Goal: Task Accomplishment & Management: Manage account settings

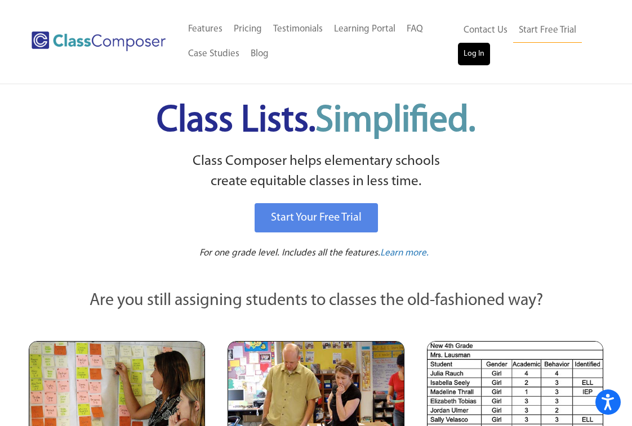
click at [474, 62] on link "Log In" at bounding box center [474, 54] width 32 height 23
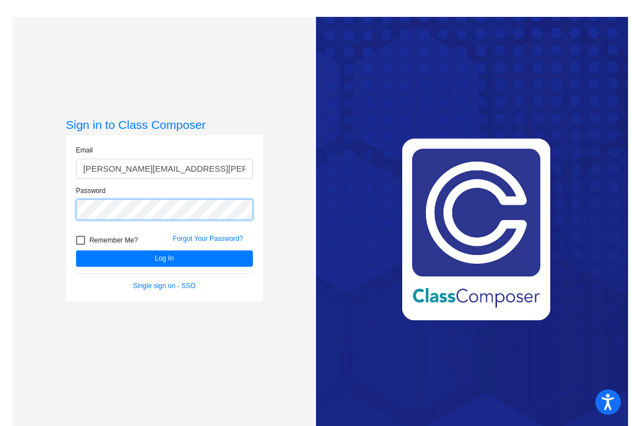
click at [163, 258] on button "Log In" at bounding box center [164, 258] width 177 height 16
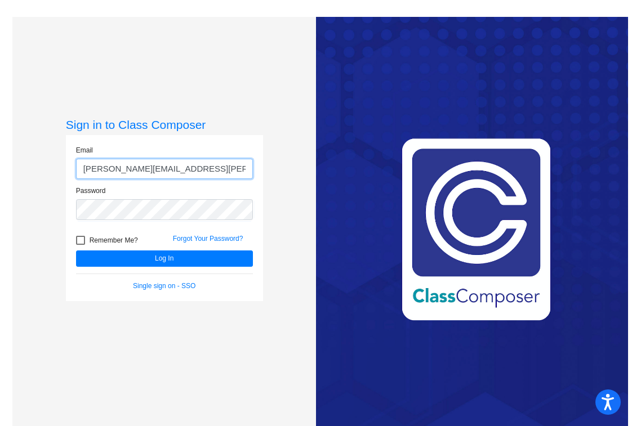
click at [213, 175] on input "[PERSON_NAME][EMAIL_ADDRESS][PERSON_NAME][DOMAIN_NAME]" at bounding box center [164, 169] width 177 height 21
drag, startPoint x: 213, startPoint y: 175, endPoint x: 65, endPoint y: 177, distance: 147.5
click at [66, 177] on div "Email [PERSON_NAME][EMAIL_ADDRESS][PERSON_NAME][DOMAIN_NAME] Password Remember …" at bounding box center [164, 218] width 197 height 166
drag, startPoint x: 212, startPoint y: 171, endPoint x: 48, endPoint y: 159, distance: 164.3
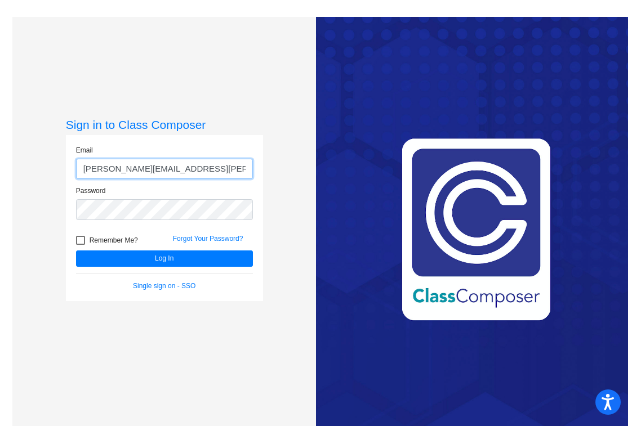
click at [48, 159] on div "Sign in to Class Composer Email [PERSON_NAME][EMAIL_ADDRESS][PERSON_NAME][DOMAI…" at bounding box center [163, 230] width 303 height 426
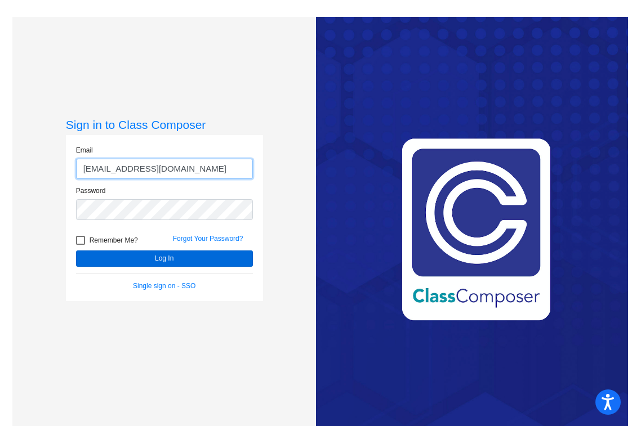
type input "[EMAIL_ADDRESS][DOMAIN_NAME]"
click at [106, 258] on button "Log In" at bounding box center [164, 258] width 177 height 16
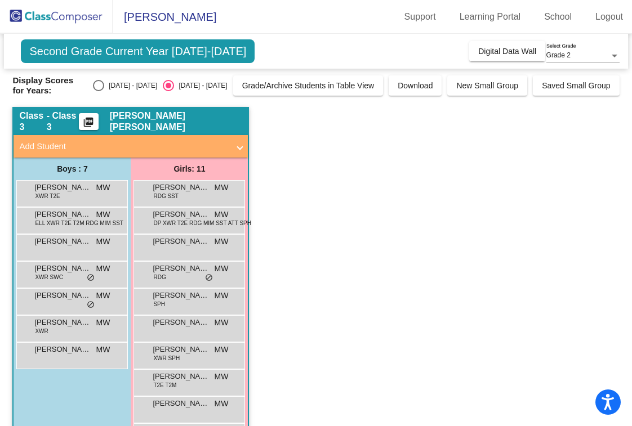
click at [103, 88] on div "Select an option" at bounding box center [98, 85] width 11 height 11
click at [98, 91] on input "[DATE] - [DATE]" at bounding box center [98, 91] width 1 height 1
radio input "true"
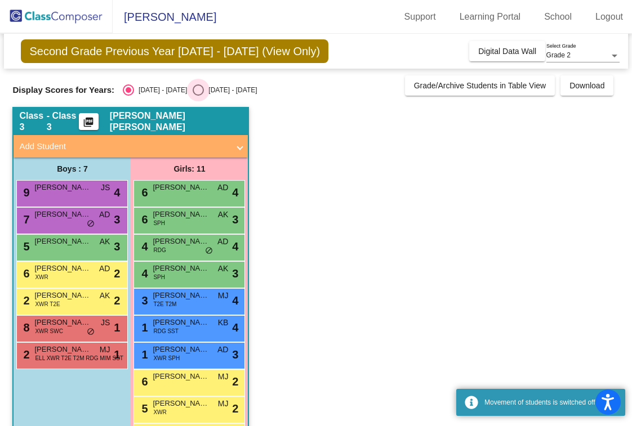
click at [192, 87] on div "Select an option" at bounding box center [197, 89] width 11 height 11
click at [198, 96] on input "[DATE] - [DATE]" at bounding box center [198, 96] width 1 height 1
radio input "true"
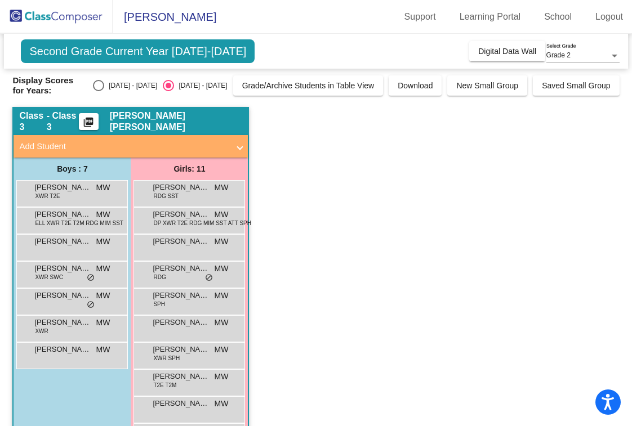
click at [242, 147] on span at bounding box center [240, 146] width 5 height 13
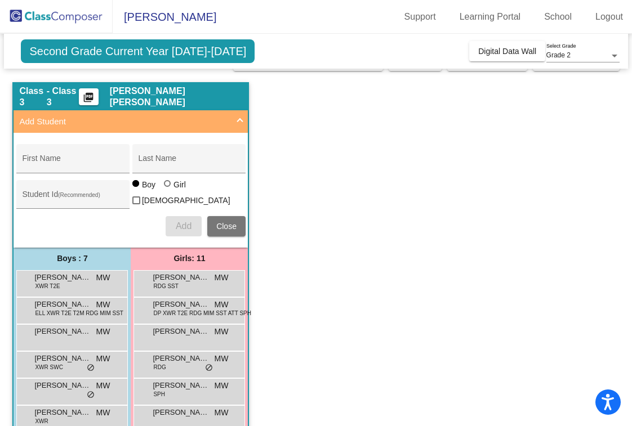
scroll to position [32, 0]
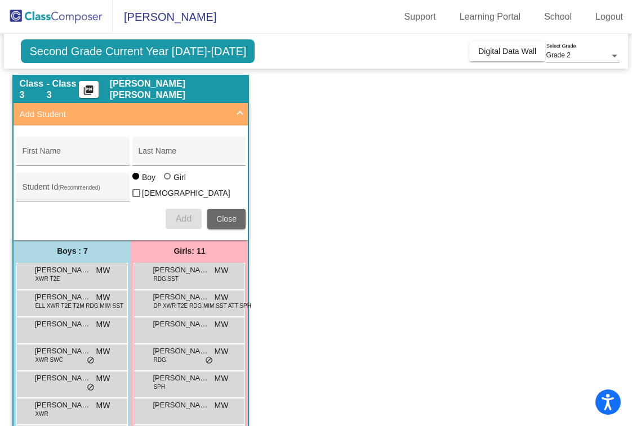
click at [233, 214] on span "Close" at bounding box center [226, 218] width 20 height 9
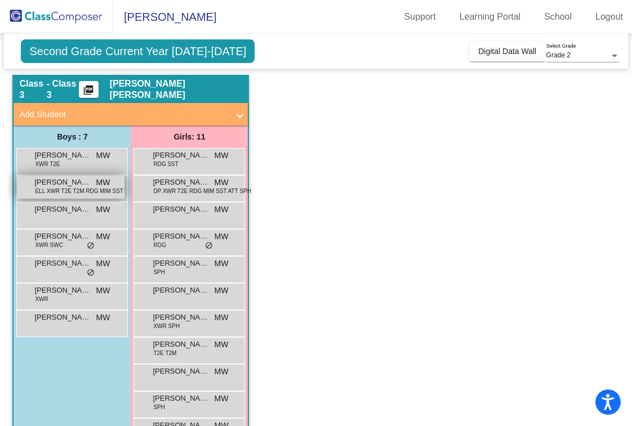
click at [96, 182] on span "MW" at bounding box center [103, 183] width 14 height 12
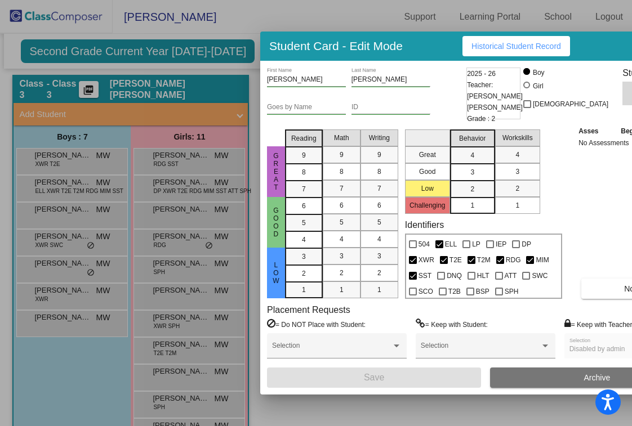
click at [241, 30] on div at bounding box center [316, 213] width 632 height 426
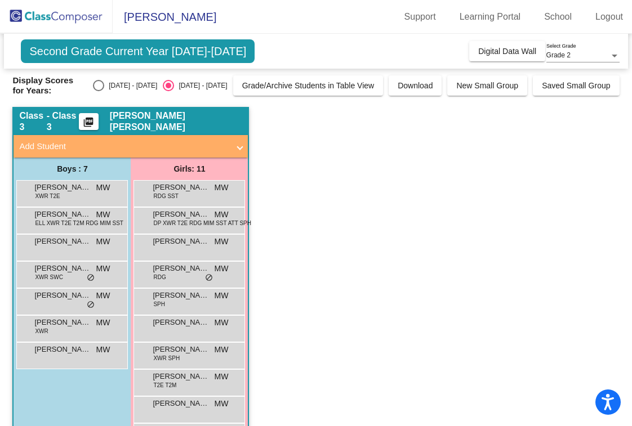
scroll to position [0, 0]
click at [121, 80] on label "[DATE] - [DATE]" at bounding box center [125, 85] width 64 height 11
click at [98, 91] on input "[DATE] - [DATE]" at bounding box center [98, 91] width 1 height 1
radio input "true"
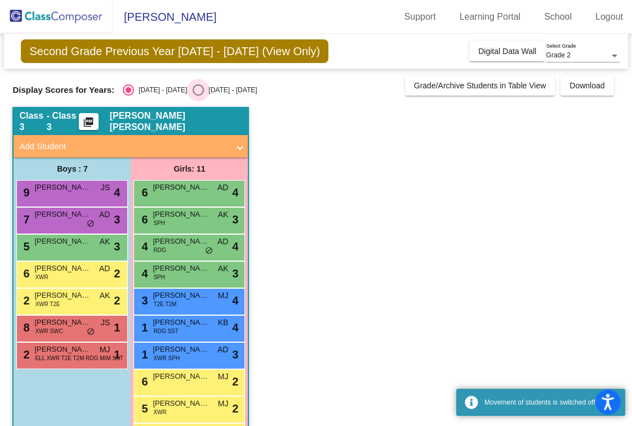
click at [204, 91] on div "[DATE] - [DATE]" at bounding box center [230, 90] width 53 height 10
click at [198, 96] on input "[DATE] - [DATE]" at bounding box center [198, 96] width 1 height 1
radio input "true"
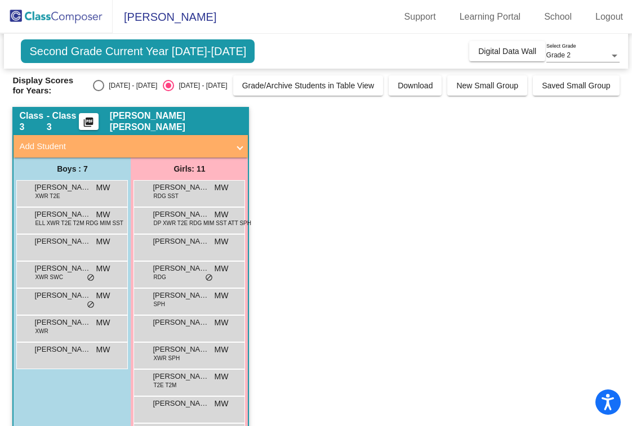
click at [138, 84] on div "[DATE] - [DATE]" at bounding box center [130, 85] width 53 height 10
click at [98, 91] on input "[DATE] - [DATE]" at bounding box center [98, 91] width 1 height 1
radio input "true"
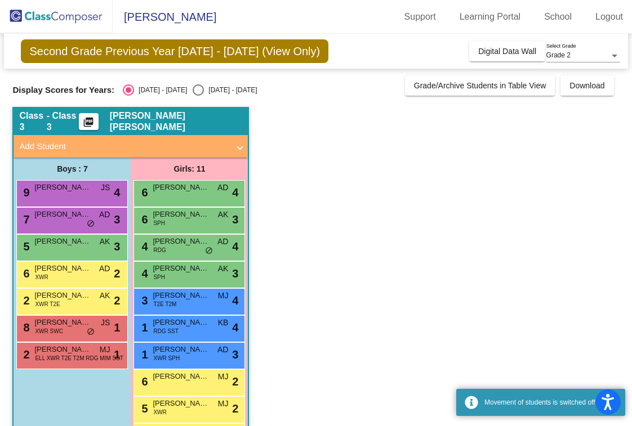
click at [192, 88] on div "Select an option" at bounding box center [197, 89] width 11 height 11
click at [198, 96] on input "[DATE] - [DATE]" at bounding box center [198, 96] width 1 height 1
radio input "true"
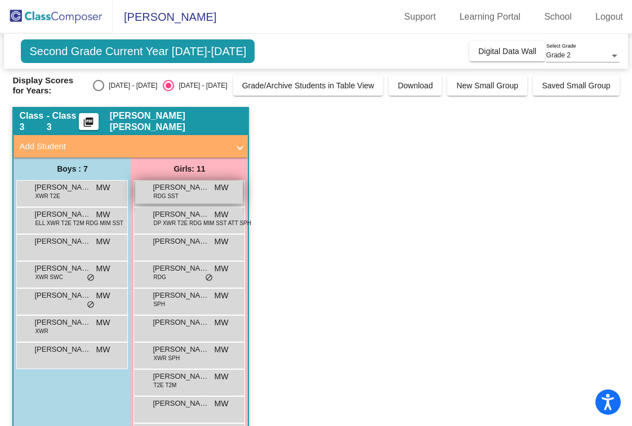
click at [207, 201] on div "[PERSON_NAME] RDG SST MW lock do_not_disturb_alt" at bounding box center [189, 192] width 108 height 23
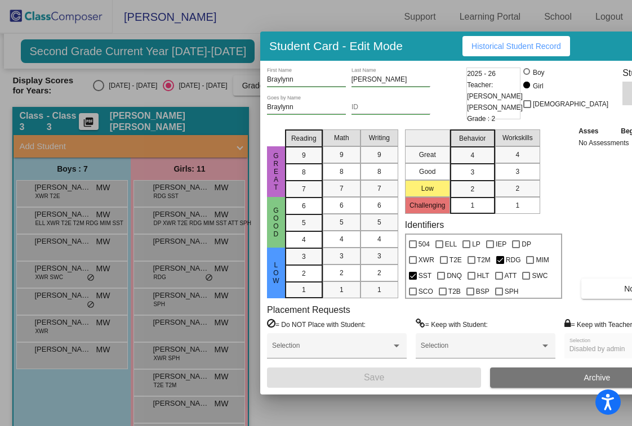
click at [218, 171] on div at bounding box center [316, 213] width 632 height 426
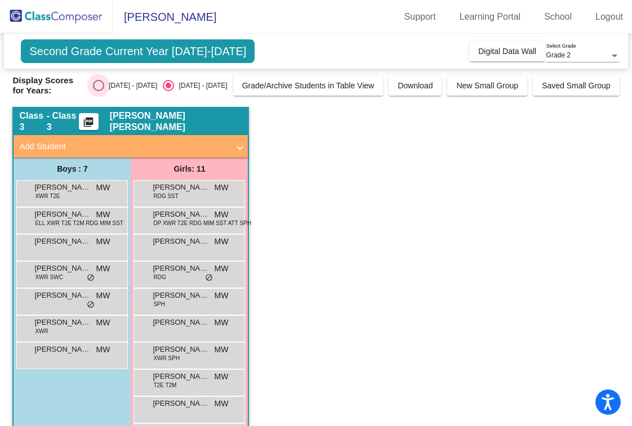
click at [127, 87] on div "[DATE] - [DATE]" at bounding box center [130, 85] width 53 height 10
click at [98, 91] on input "[DATE] - [DATE]" at bounding box center [98, 91] width 1 height 1
radio input "true"
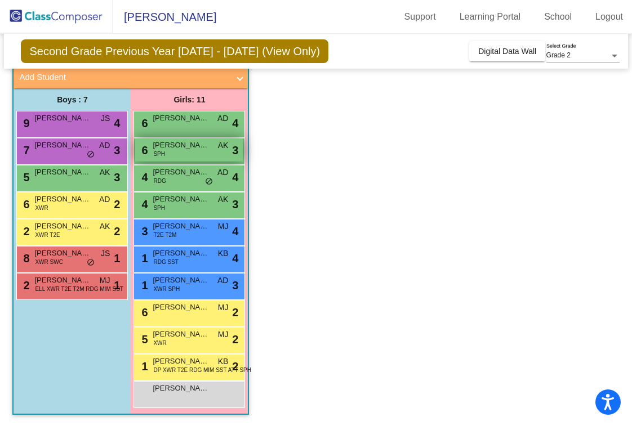
scroll to position [69, 0]
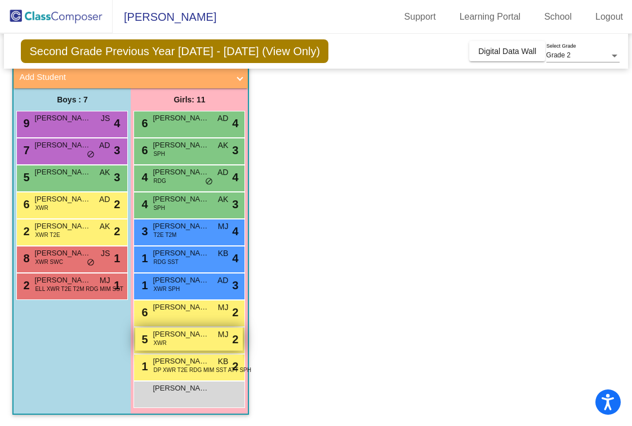
click at [195, 337] on span "[PERSON_NAME]" at bounding box center [181, 334] width 56 height 11
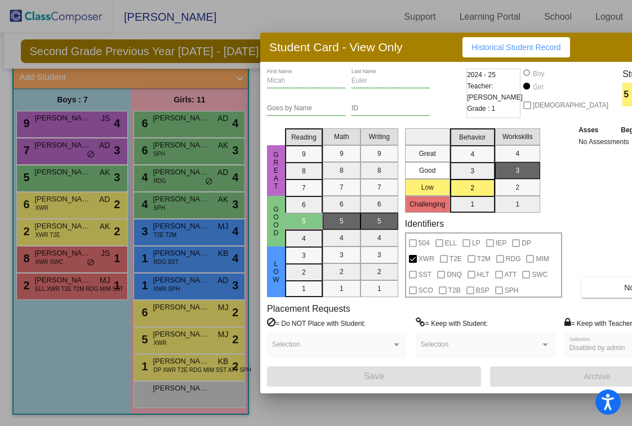
click at [197, 231] on div at bounding box center [316, 213] width 632 height 426
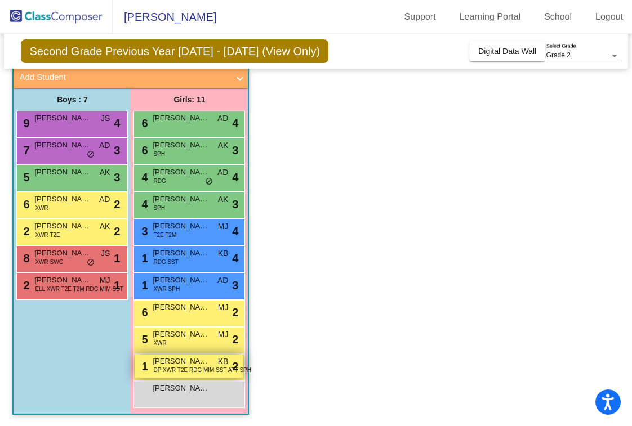
click at [212, 372] on span "DP XWR T2E RDG MIM SST ATT SPH" at bounding box center [202, 370] width 98 height 8
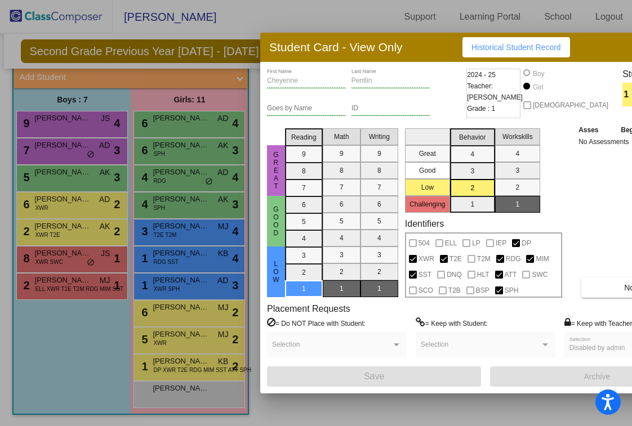
click at [196, 312] on div at bounding box center [316, 213] width 632 height 426
